Goal: Information Seeking & Learning: Find specific fact

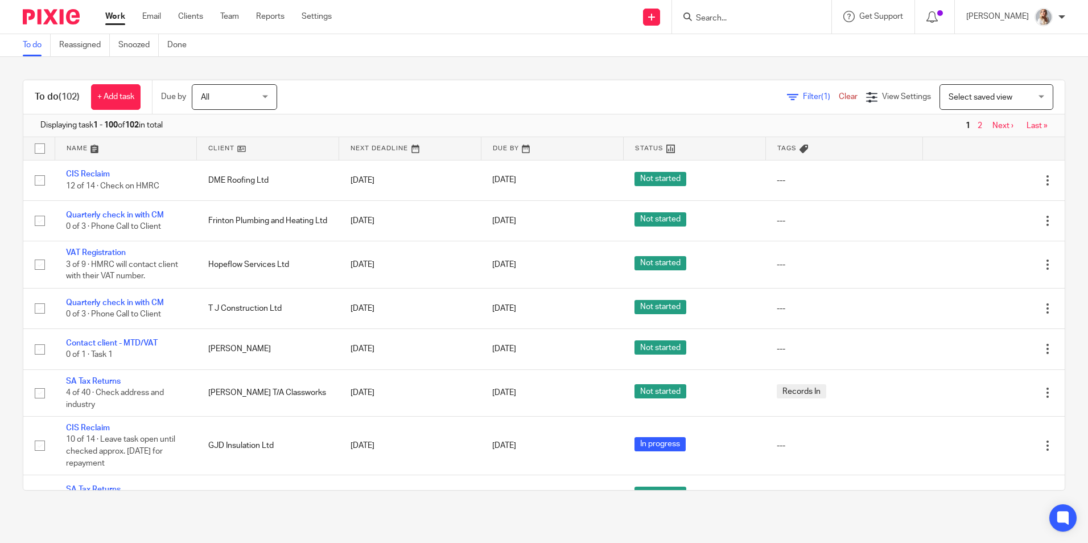
click at [721, 22] on input "Search" at bounding box center [746, 19] width 102 height 10
type input "dhj"
click at [743, 50] on link at bounding box center [789, 49] width 192 height 26
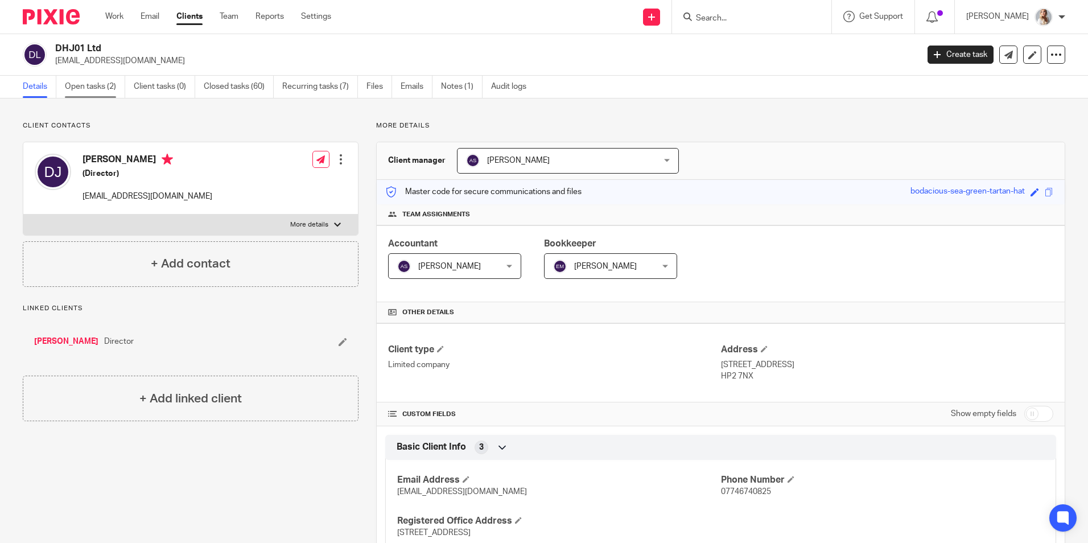
click at [111, 83] on link "Open tasks (2)" at bounding box center [95, 87] width 60 height 22
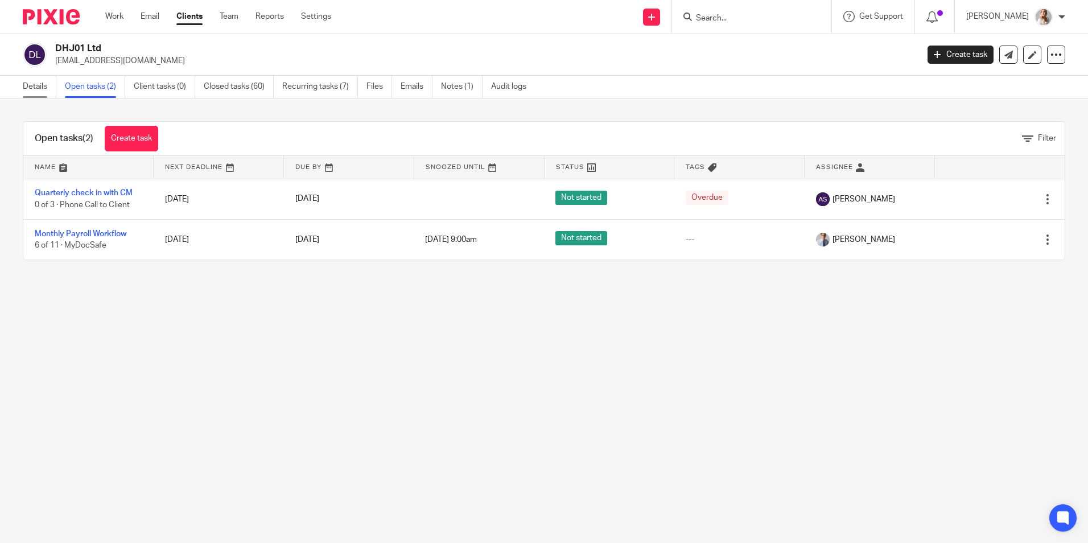
click at [40, 85] on link "Details" at bounding box center [40, 87] width 34 height 22
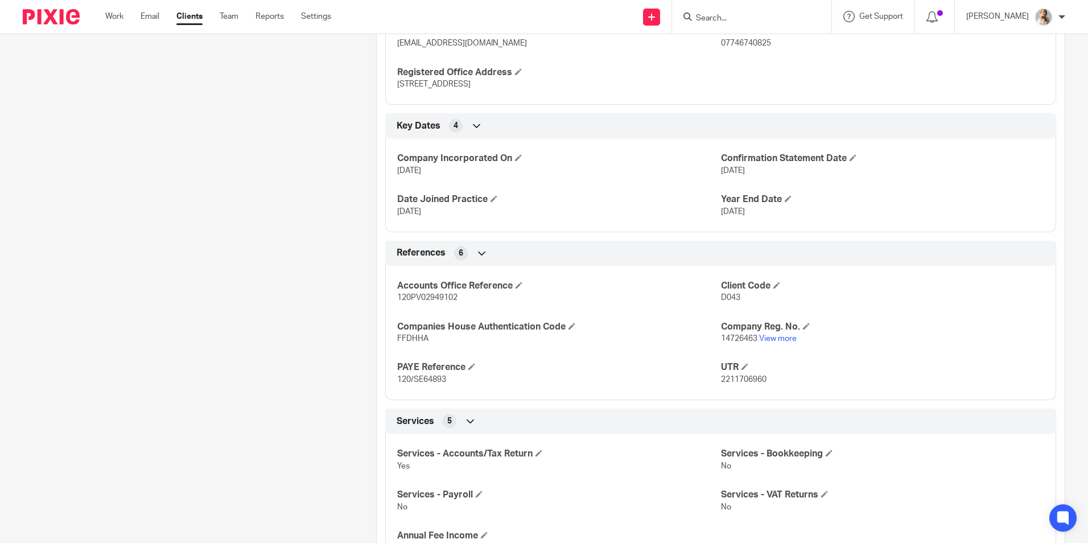
scroll to position [455, 0]
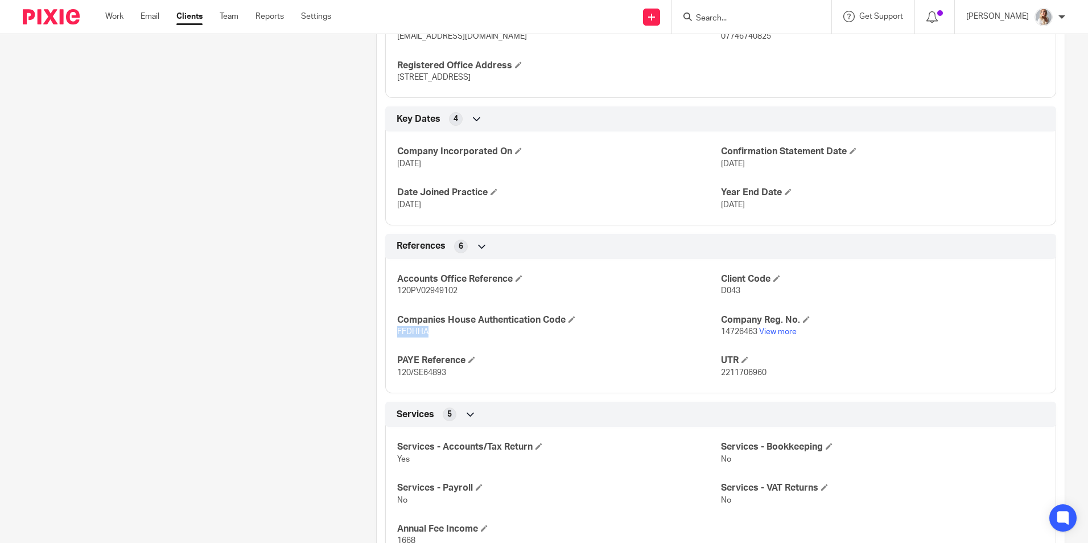
drag, startPoint x: 438, startPoint y: 332, endPoint x: 394, endPoint y: 339, distance: 44.3
click at [394, 339] on div "Accounts Office Reference 120PV02949102 Client Code D043 Companies House Authen…" at bounding box center [720, 321] width 671 height 143
copy span "FFDHHA"
click at [114, 16] on link "Work" at bounding box center [114, 16] width 18 height 11
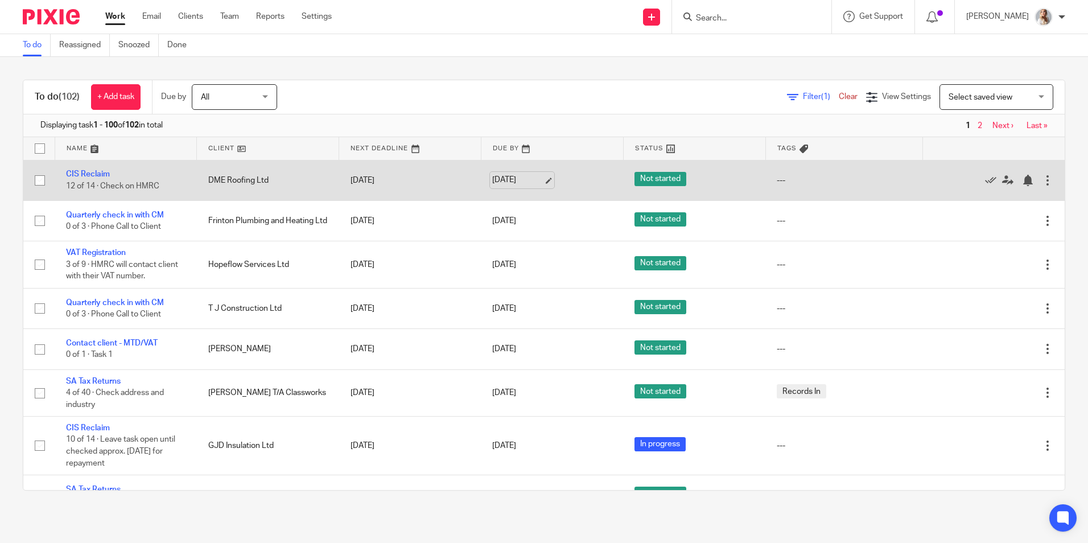
click at [503, 176] on link "18 Sep 2025" at bounding box center [517, 180] width 51 height 12
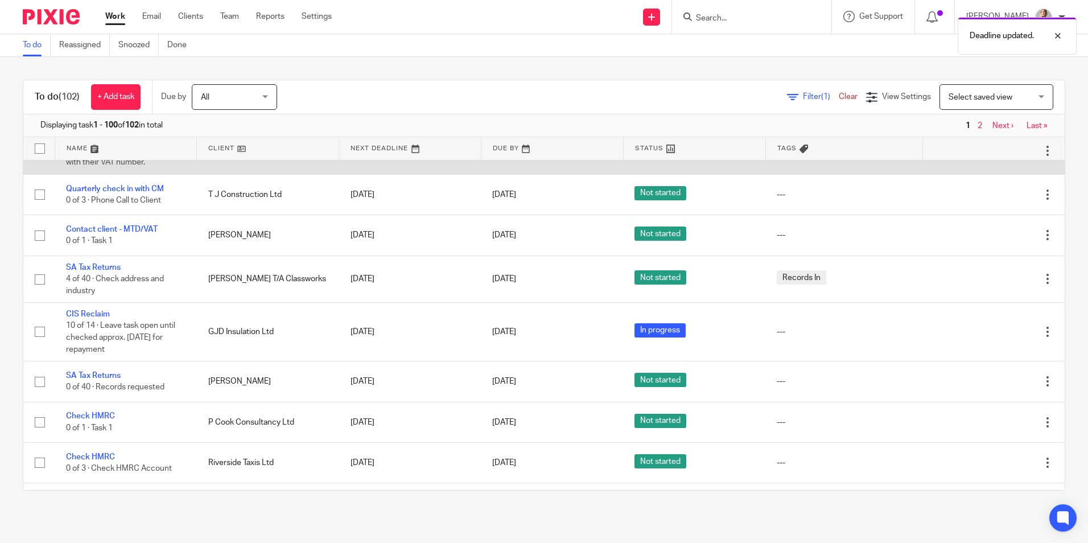
scroll to position [171, 0]
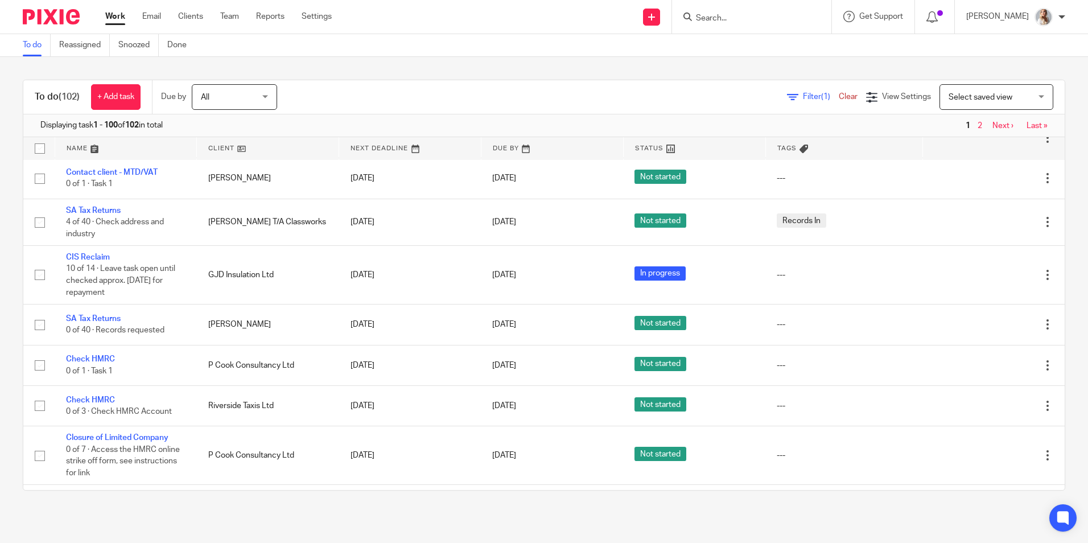
click at [755, 7] on div at bounding box center [751, 17] width 159 height 34
click at [753, 18] on input "Search" at bounding box center [746, 19] width 102 height 10
type input "gjd"
click at [754, 48] on link at bounding box center [789, 49] width 192 height 26
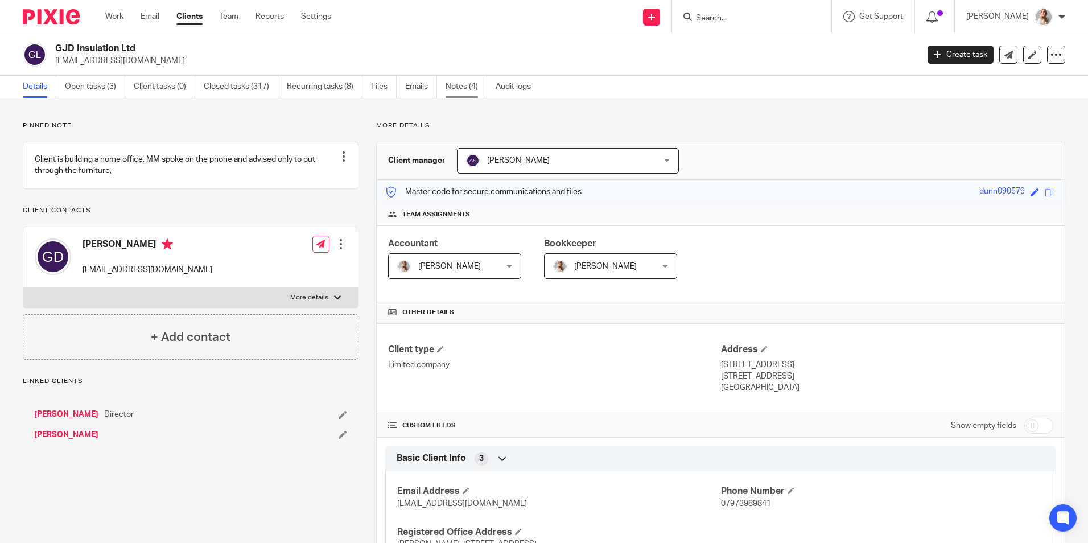
click at [457, 83] on link "Notes (4)" at bounding box center [467, 87] width 42 height 22
